Goal: Task Accomplishment & Management: Use online tool/utility

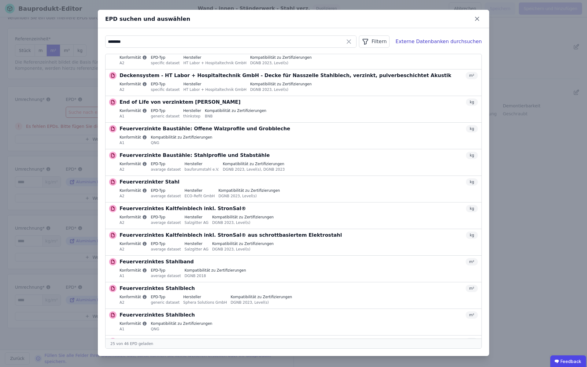
scroll to position [125, 0]
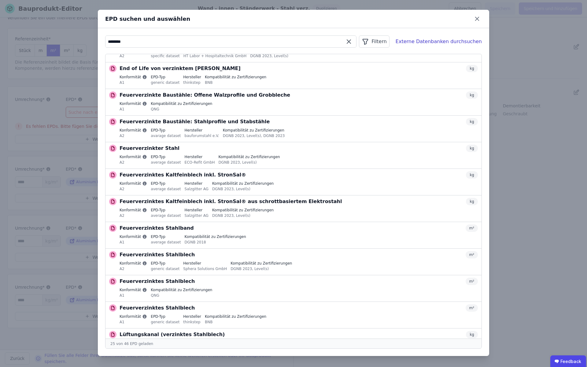
click at [115, 44] on input "********" at bounding box center [231, 41] width 251 height 11
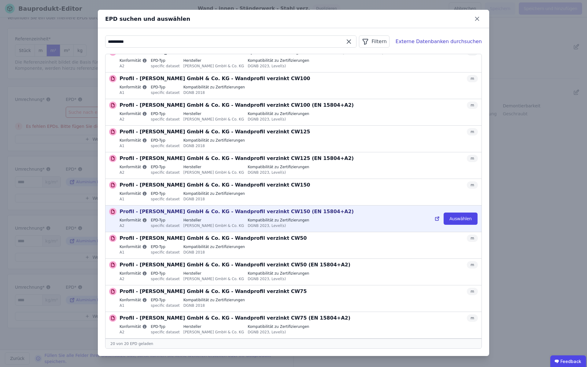
scroll to position [0, 0]
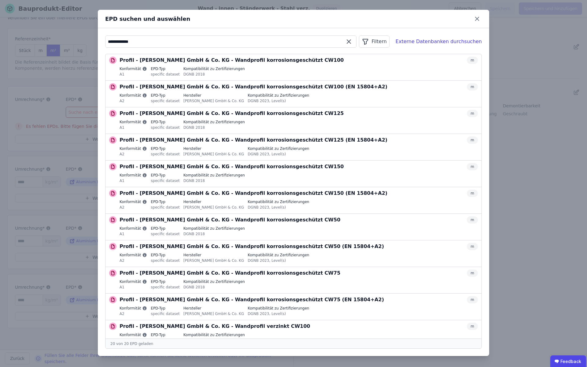
type input "**********"
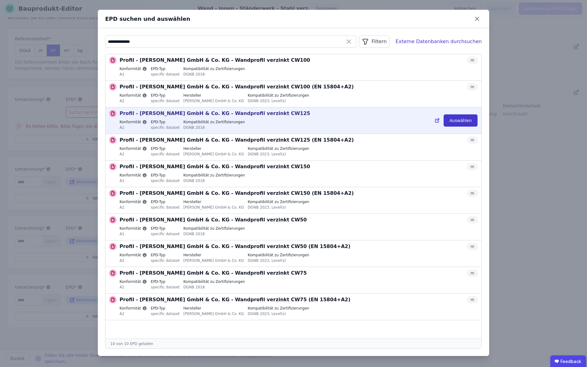
click at [458, 121] on button "Auswählen" at bounding box center [461, 120] width 34 height 12
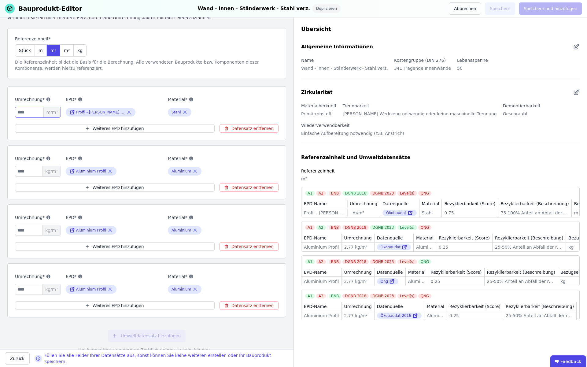
click at [35, 113] on input "number" at bounding box center [38, 112] width 46 height 11
click at [56, 112] on span "m/m²" at bounding box center [51, 112] width 17 height 10
drag, startPoint x: 60, startPoint y: 113, endPoint x: 49, endPoint y: 113, distance: 10.4
click at [50, 113] on span "m/m²" at bounding box center [51, 112] width 17 height 10
click at [49, 113] on span "m/m²" at bounding box center [51, 112] width 17 height 10
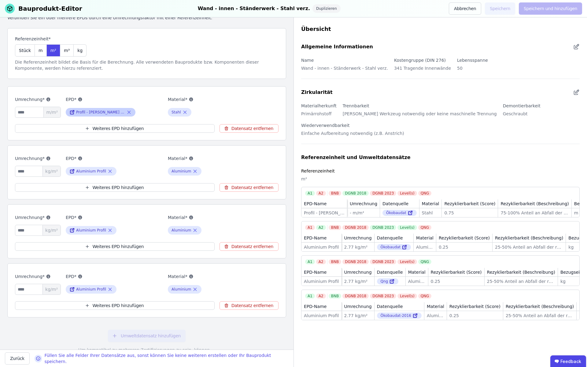
click at [71, 112] on icon at bounding box center [72, 112] width 6 height 7
